Goal: Feedback & Contribution: Leave review/rating

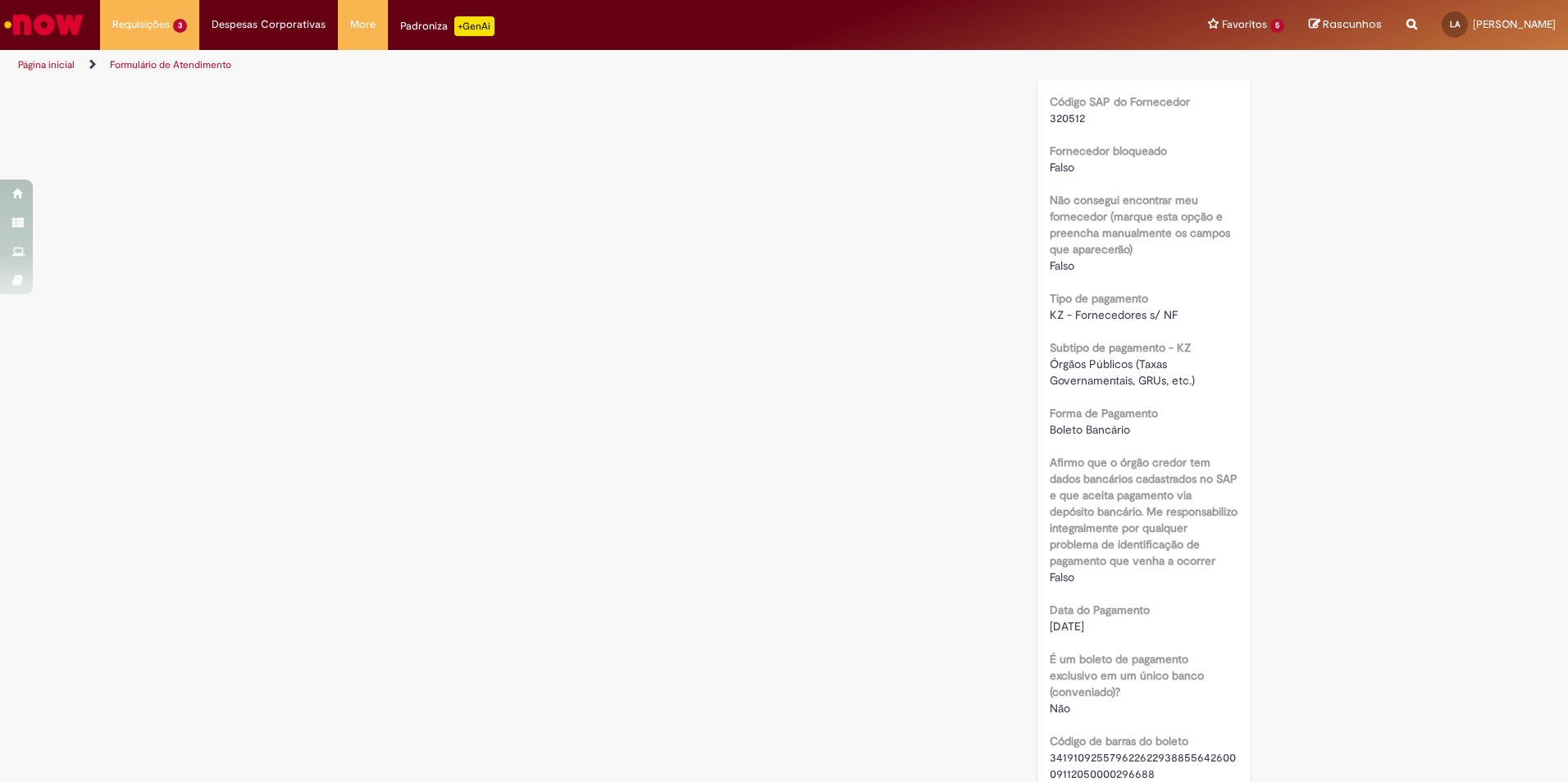
scroll to position [820, 0]
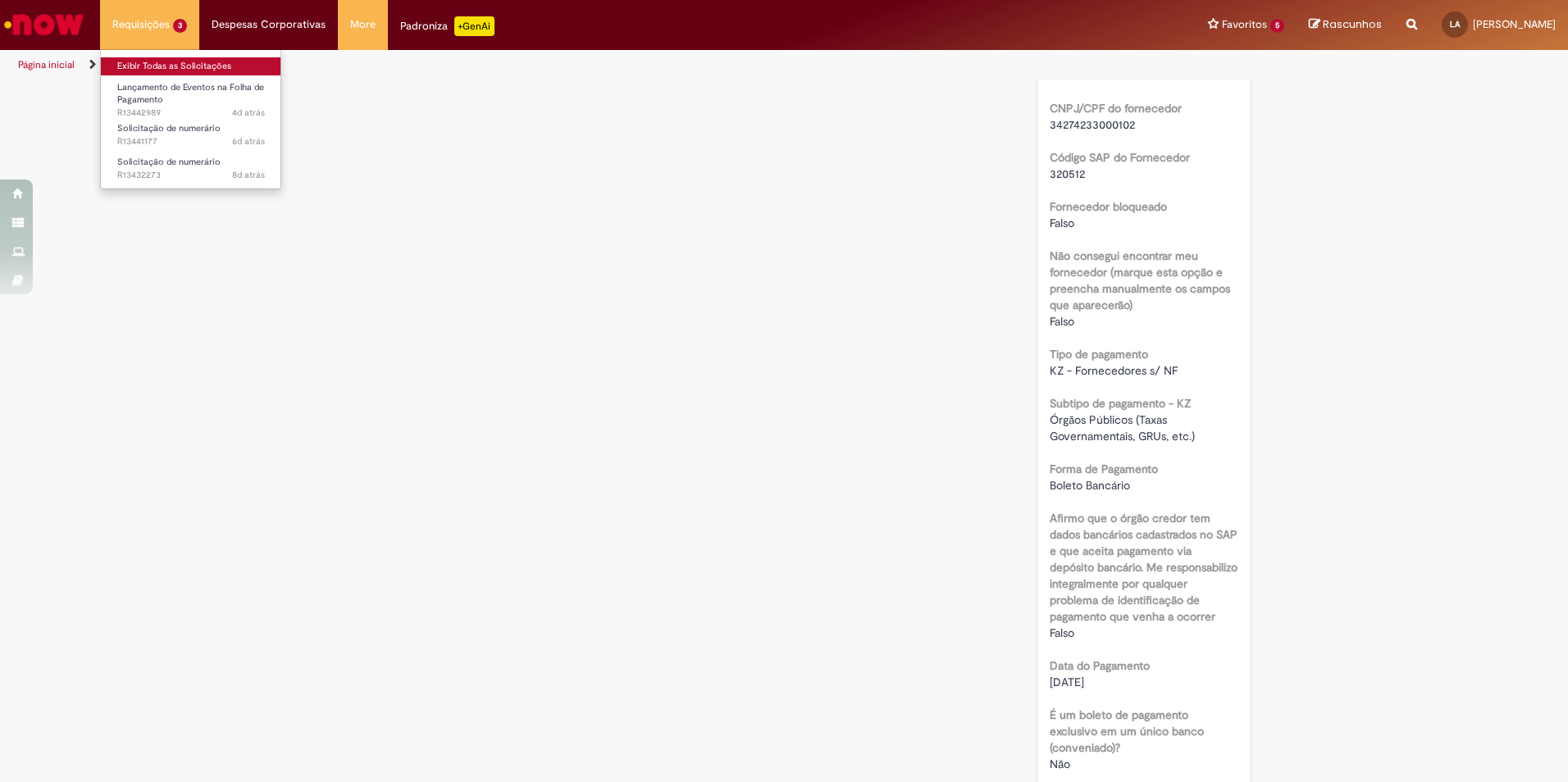
click at [158, 66] on link "Exibir Todas as Solicitações" at bounding box center [191, 66] width 180 height 18
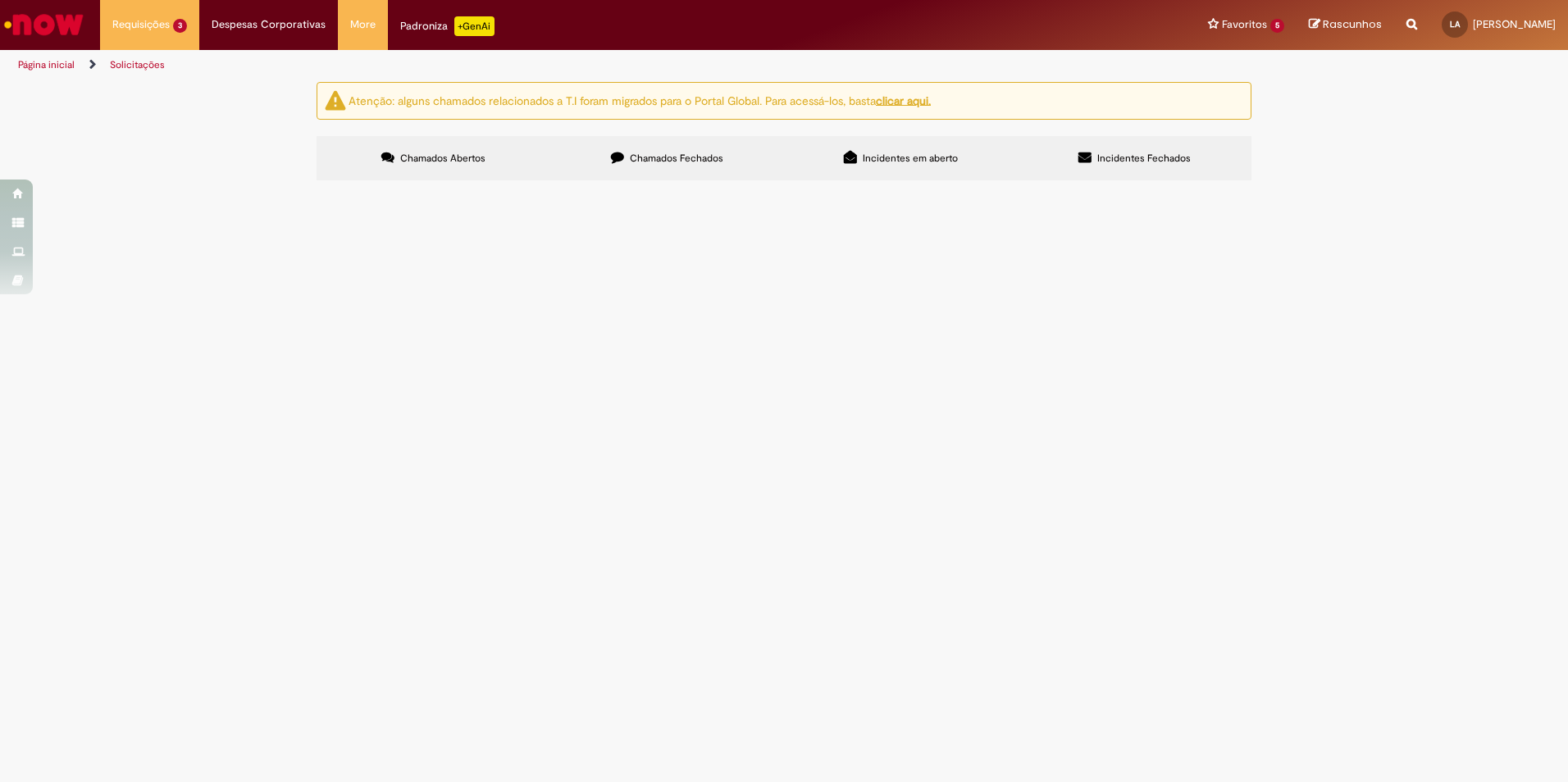
click at [613, 149] on label "Chamados Fechados" at bounding box center [667, 158] width 234 height 44
click at [0, 0] on div at bounding box center [0, 0] width 0 height 0
click at [0, 0] on section "Itens solicitados Exportar como PDF Exportar como Excel Exportar como CSV Itens…" at bounding box center [0, 0] width 0 height 0
click at [0, 0] on div at bounding box center [0, 0] width 0 height 0
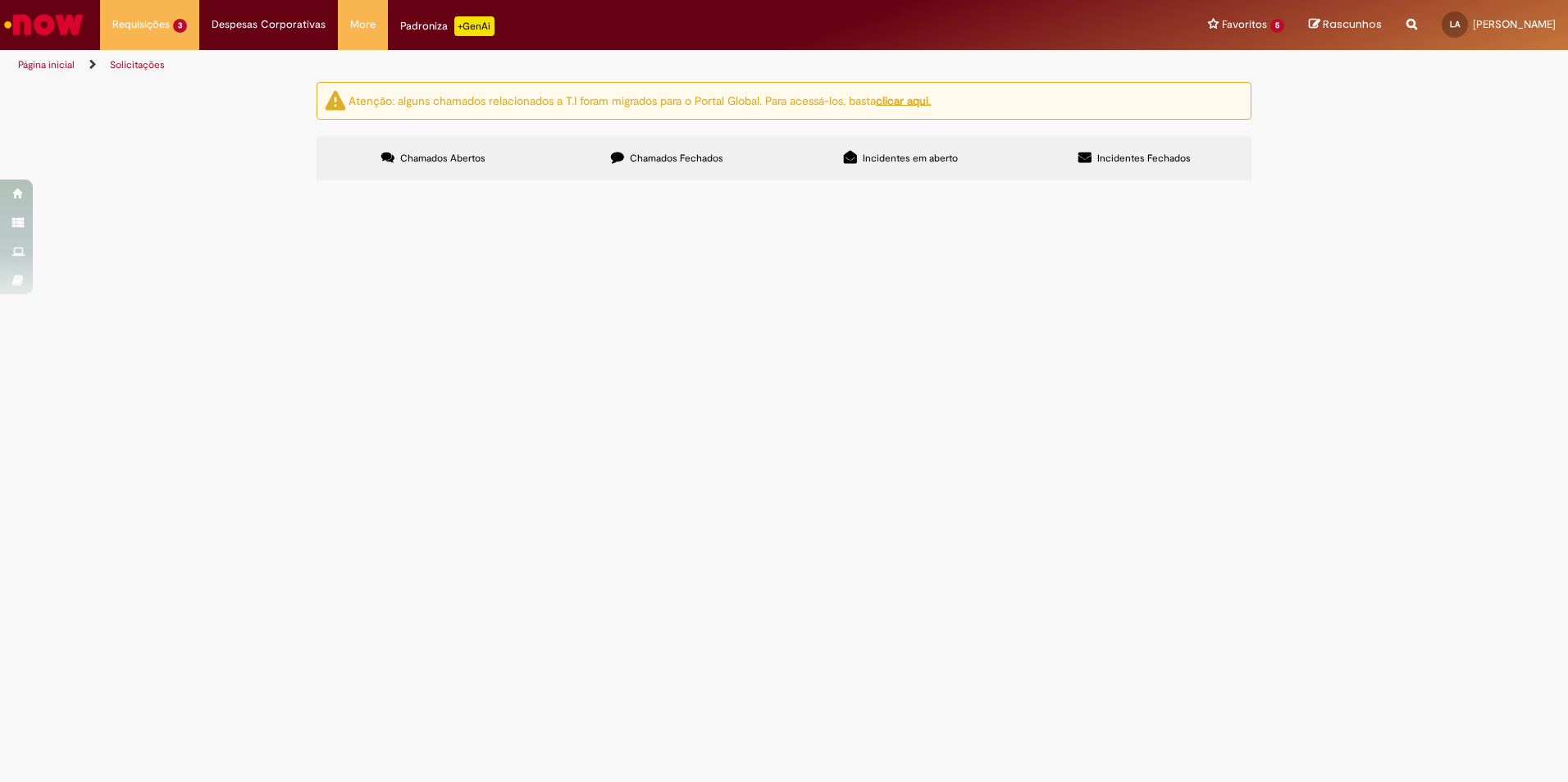
click at [0, 0] on div at bounding box center [0, 0] width 0 height 0
drag, startPoint x: 349, startPoint y: 729, endPoint x: 381, endPoint y: 724, distance: 32.4
click at [0, 0] on div at bounding box center [0, 0] width 0 height 0
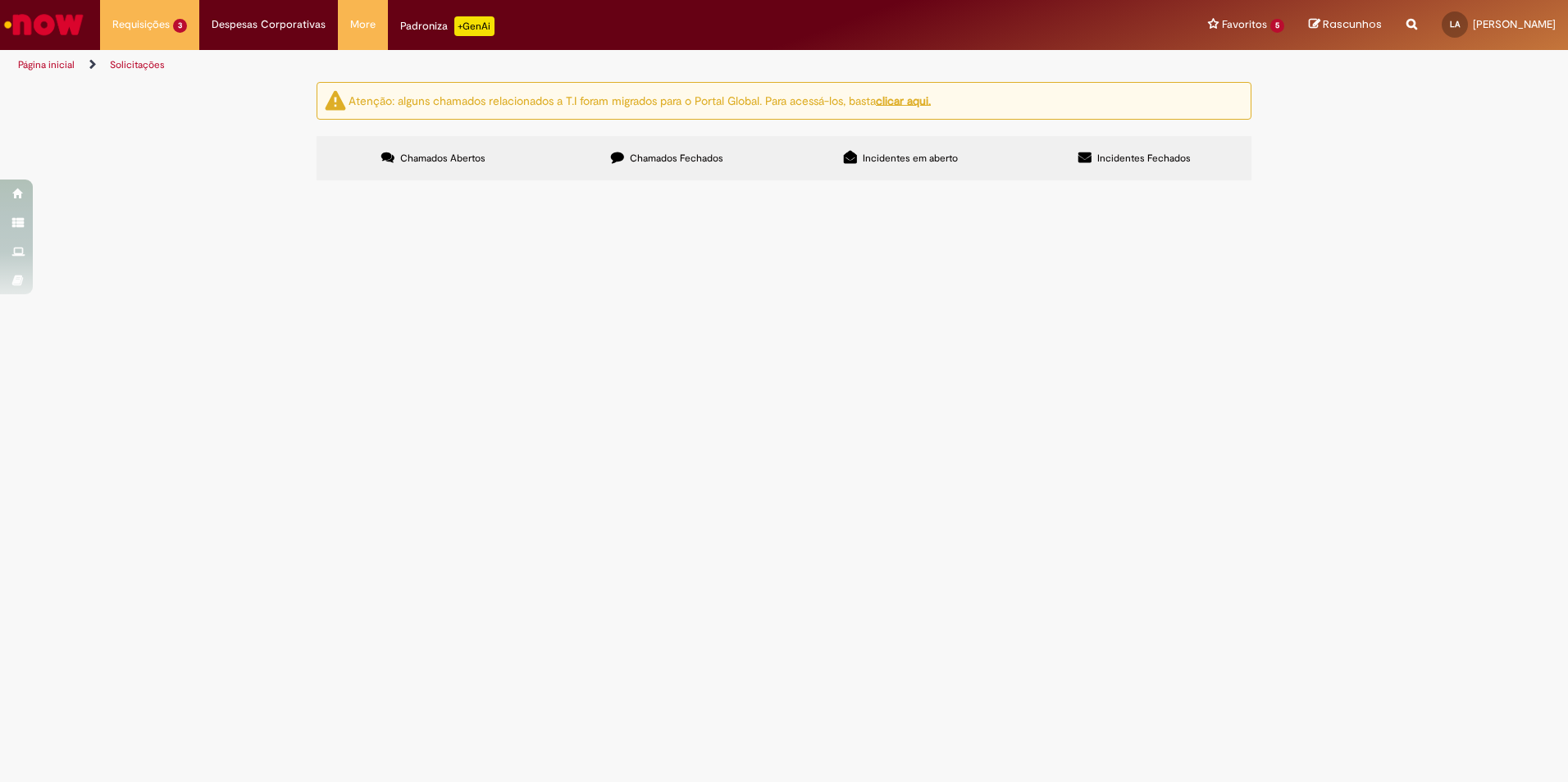
click at [0, 0] on div at bounding box center [0, 0] width 0 height 0
click at [0, 0] on input "Pesquisar" at bounding box center [0, 0] width 0 height 0
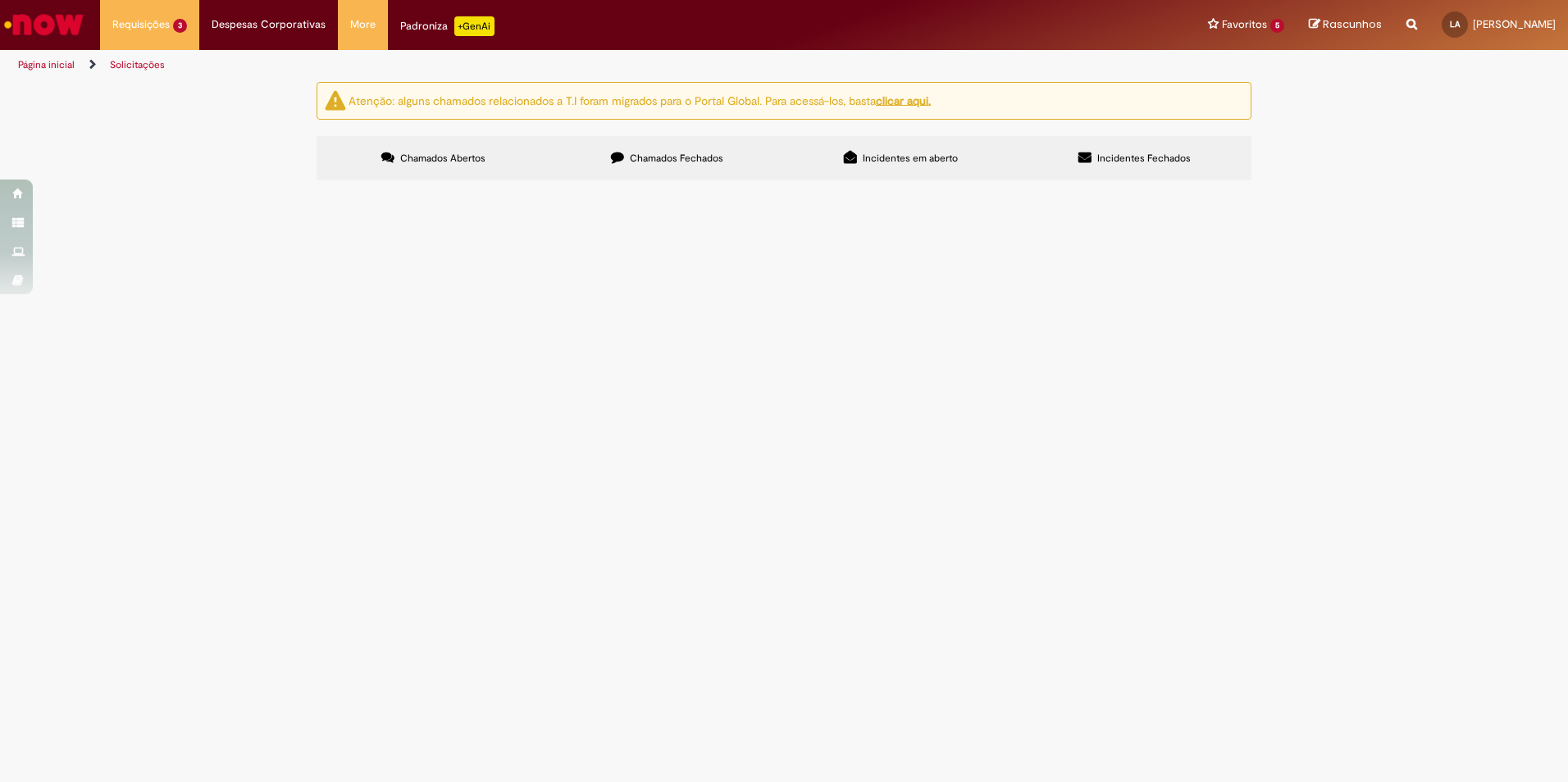
click at [0, 0] on icon at bounding box center [0, 0] width 0 height 0
click at [0, 0] on th "Encerrado" at bounding box center [0, 0] width 0 height 0
click at [0, 0] on div "Descrição" at bounding box center [0, 0] width 0 height 0
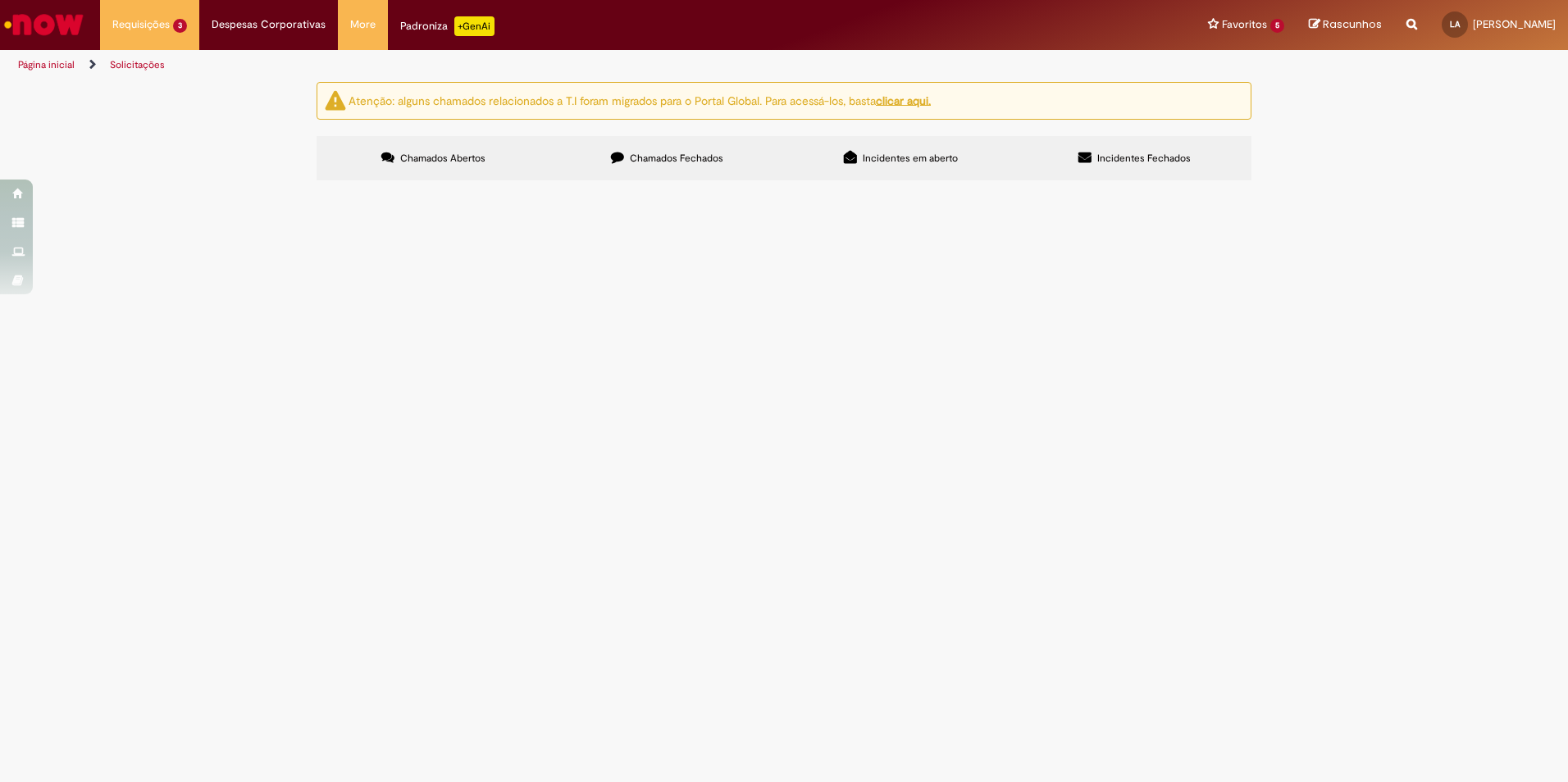
click at [0, 0] on div "Descrição" at bounding box center [0, 0] width 0 height 0
click at [0, 0] on span "POUSO - BOLETO 251594" at bounding box center [0, 0] width 0 height 0
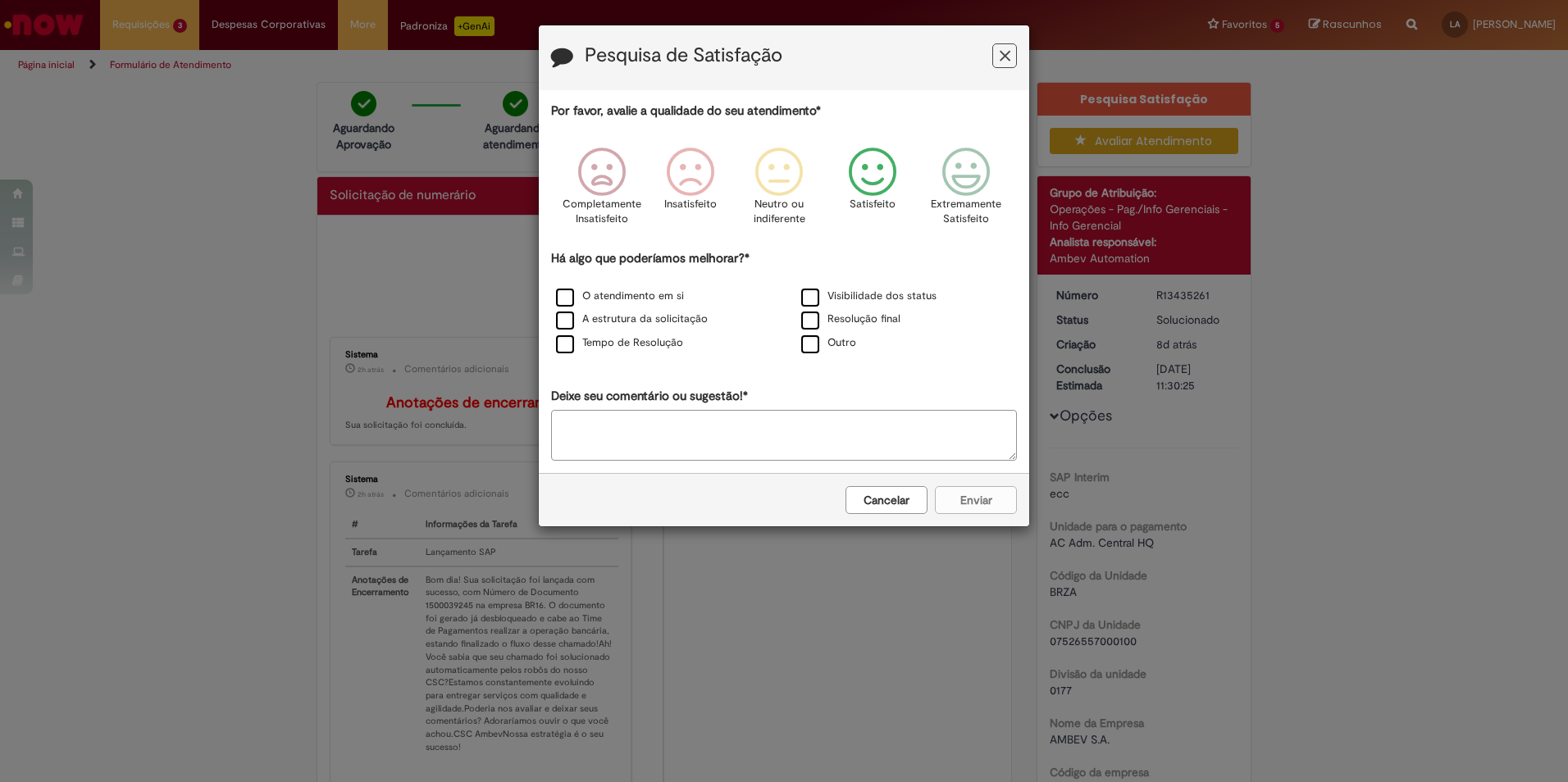
click at [874, 184] on icon "Feedback" at bounding box center [873, 172] width 62 height 49
click at [830, 291] on label "Visibilidade dos status" at bounding box center [868, 296] width 135 height 15
click at [652, 298] on label "O atendimento em si" at bounding box center [619, 296] width 128 height 15
click at [952, 500] on button "Enviar" at bounding box center [976, 500] width 82 height 28
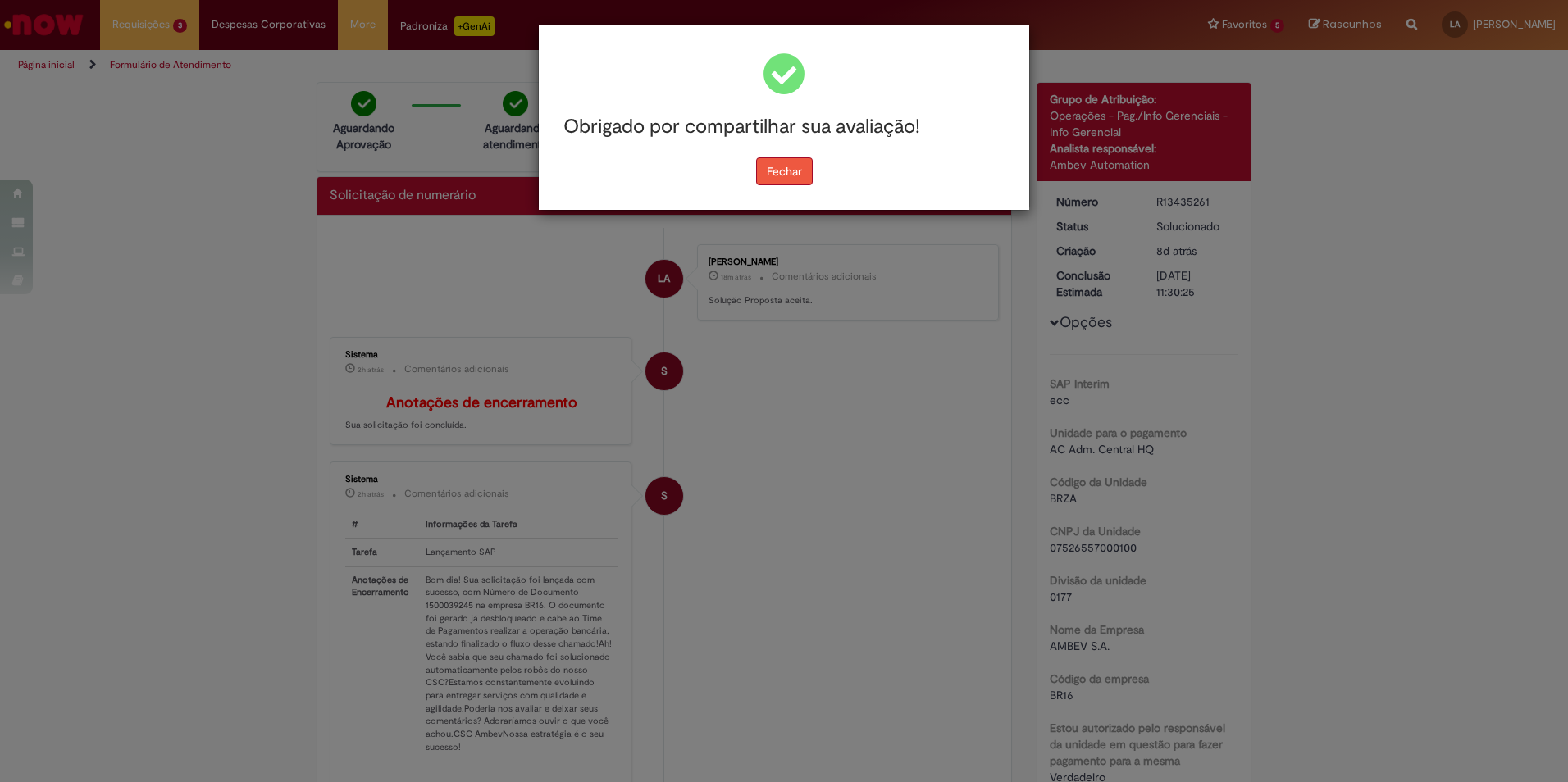
click at [781, 173] on button "Fechar" at bounding box center [784, 171] width 56 height 28
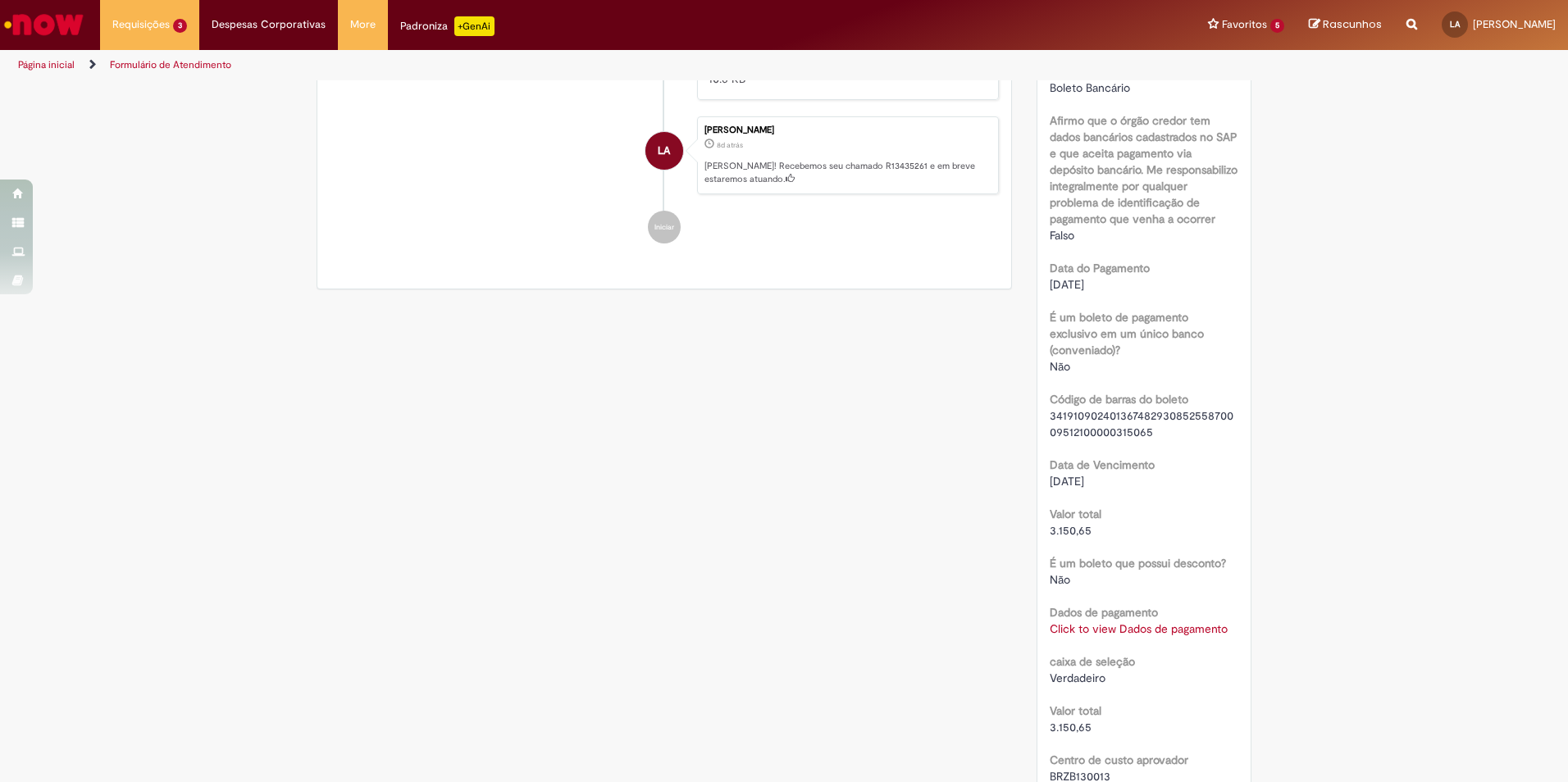
scroll to position [1230, 0]
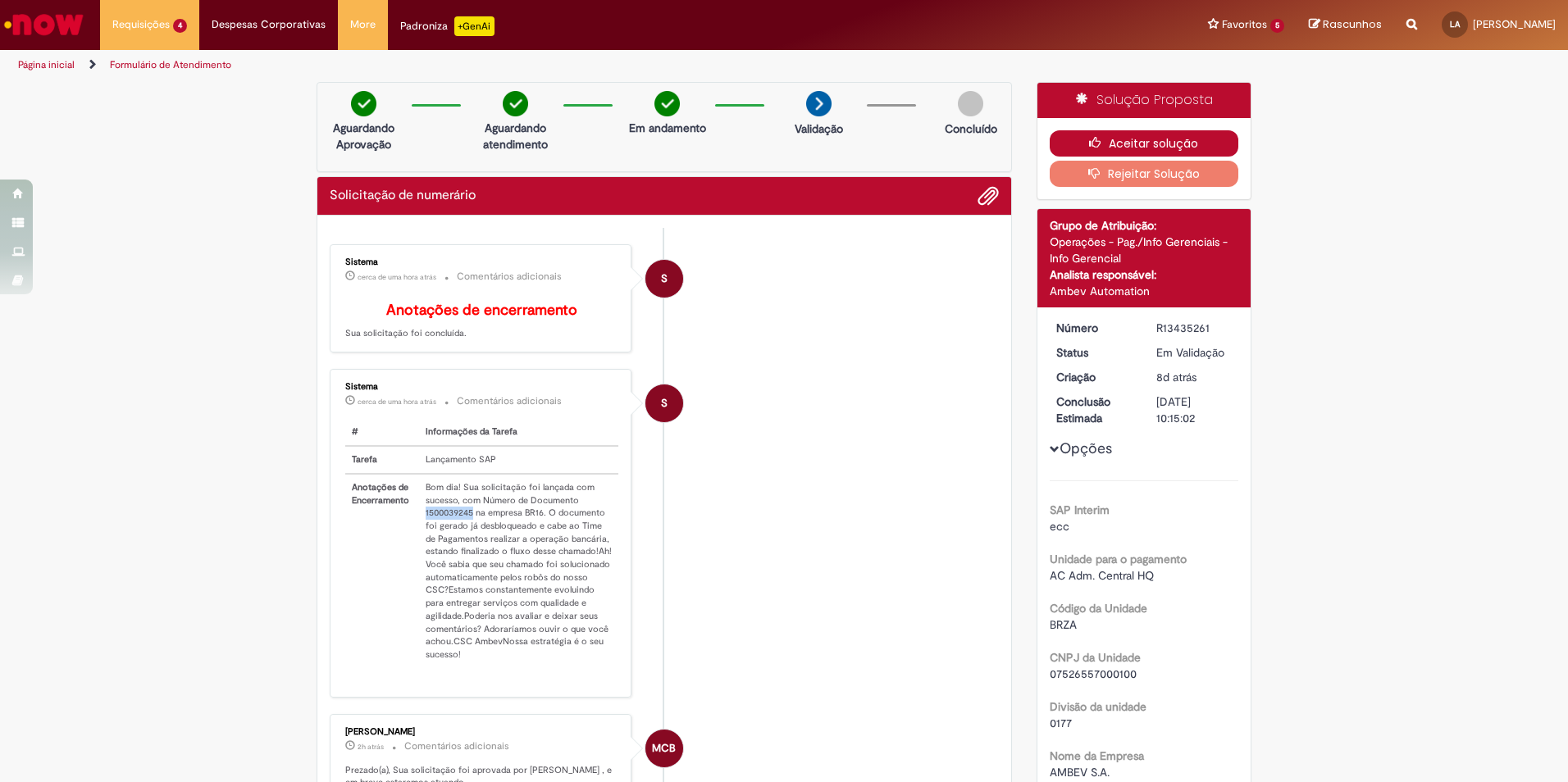
click at [1193, 150] on button "Aceitar solução" at bounding box center [1143, 143] width 189 height 26
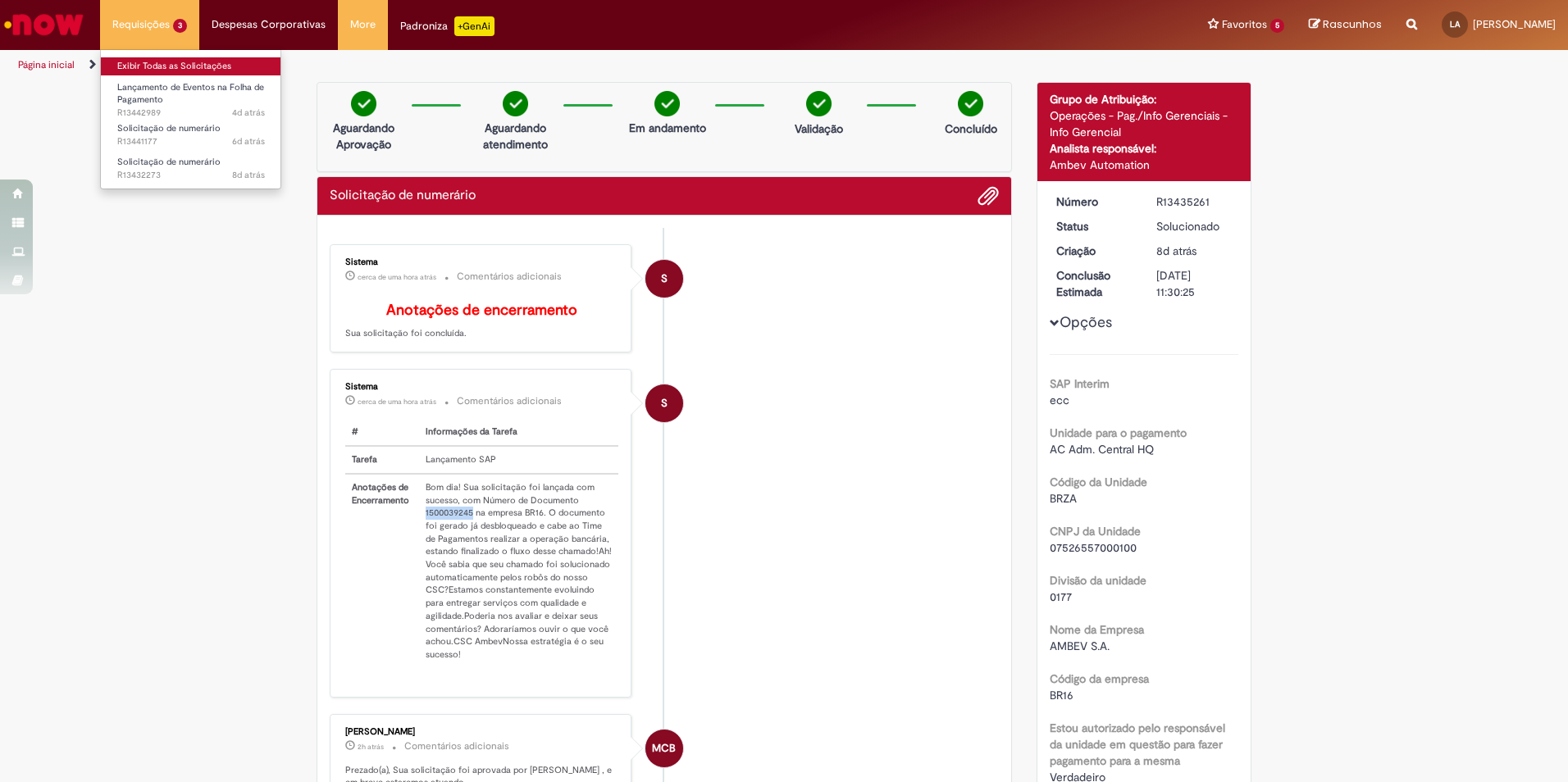
click at [163, 67] on link "Exibir Todas as Solicitações" at bounding box center [191, 66] width 180 height 18
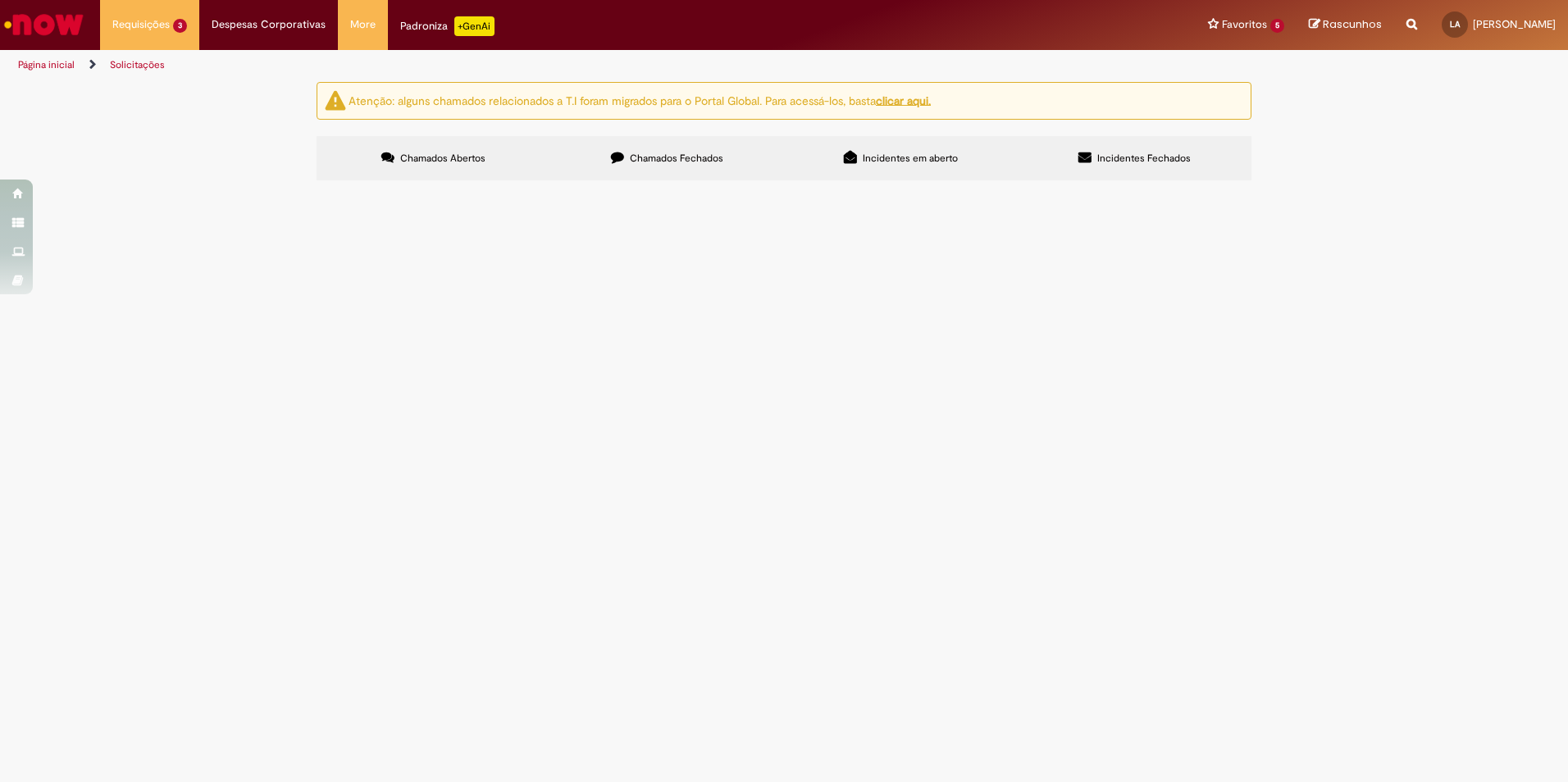
click at [0, 0] on span "ABASTECIMENTO - BOLETO 1000129066" at bounding box center [0, 0] width 0 height 0
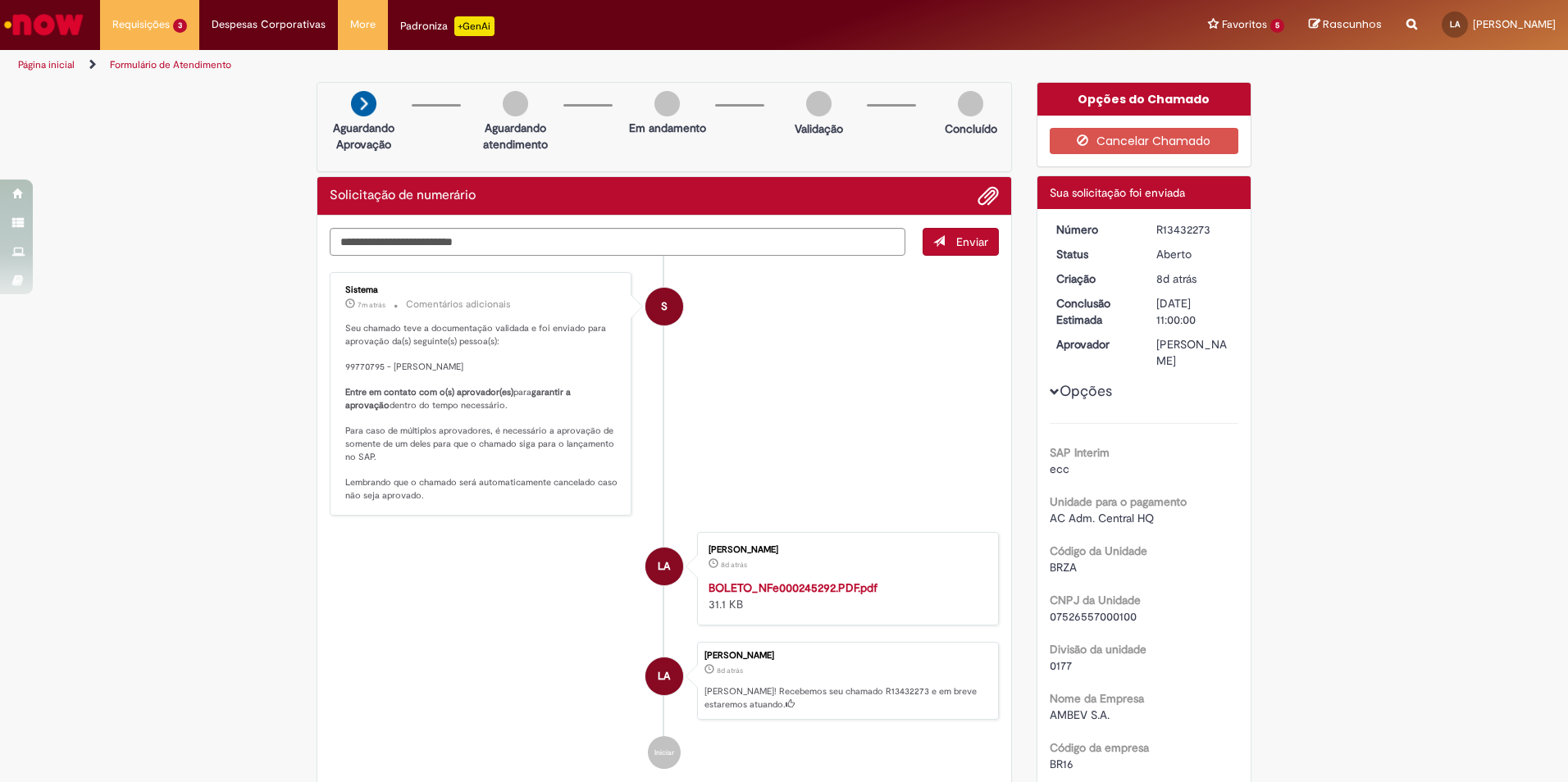
click at [778, 341] on li "S Sistema 7m atrás 7 minutos atrás Comentários adicionais Seu chamado teve a do…" at bounding box center [664, 394] width 669 height 244
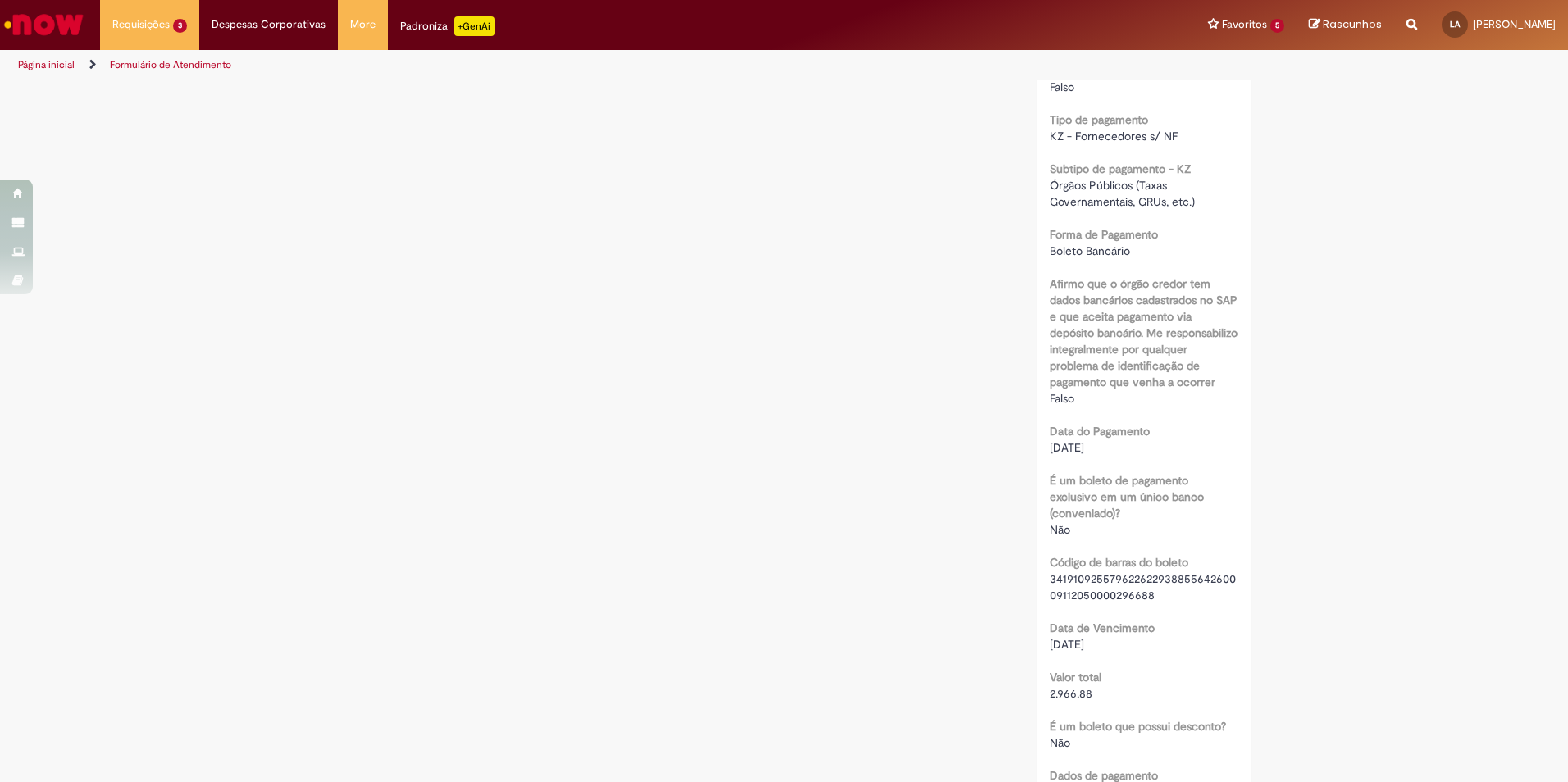
scroll to position [1066, 0]
